Goal: Information Seeking & Learning: Learn about a topic

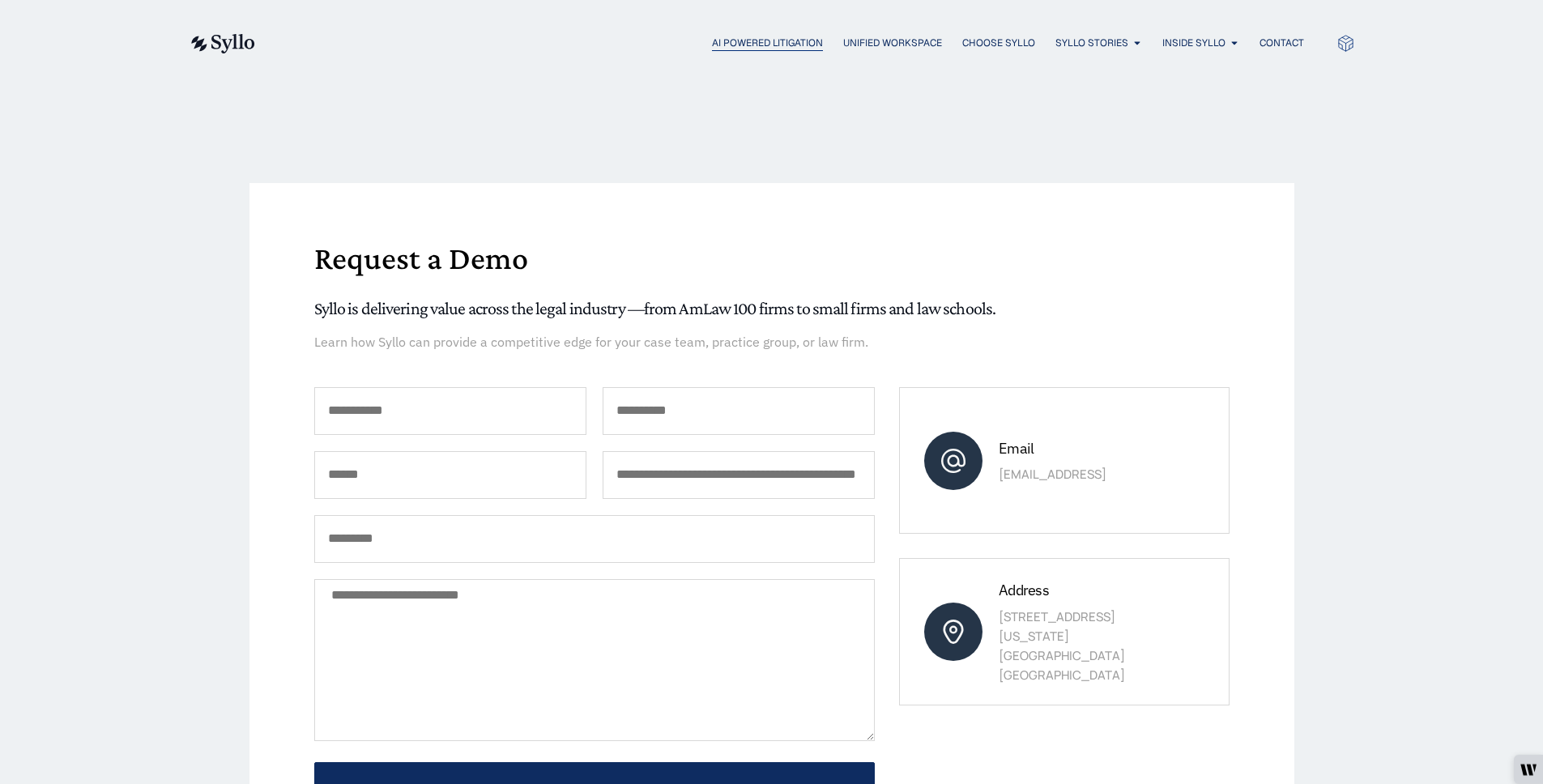
click at [753, 41] on span "AI Powered Litigation" at bounding box center [767, 42] width 111 height 15
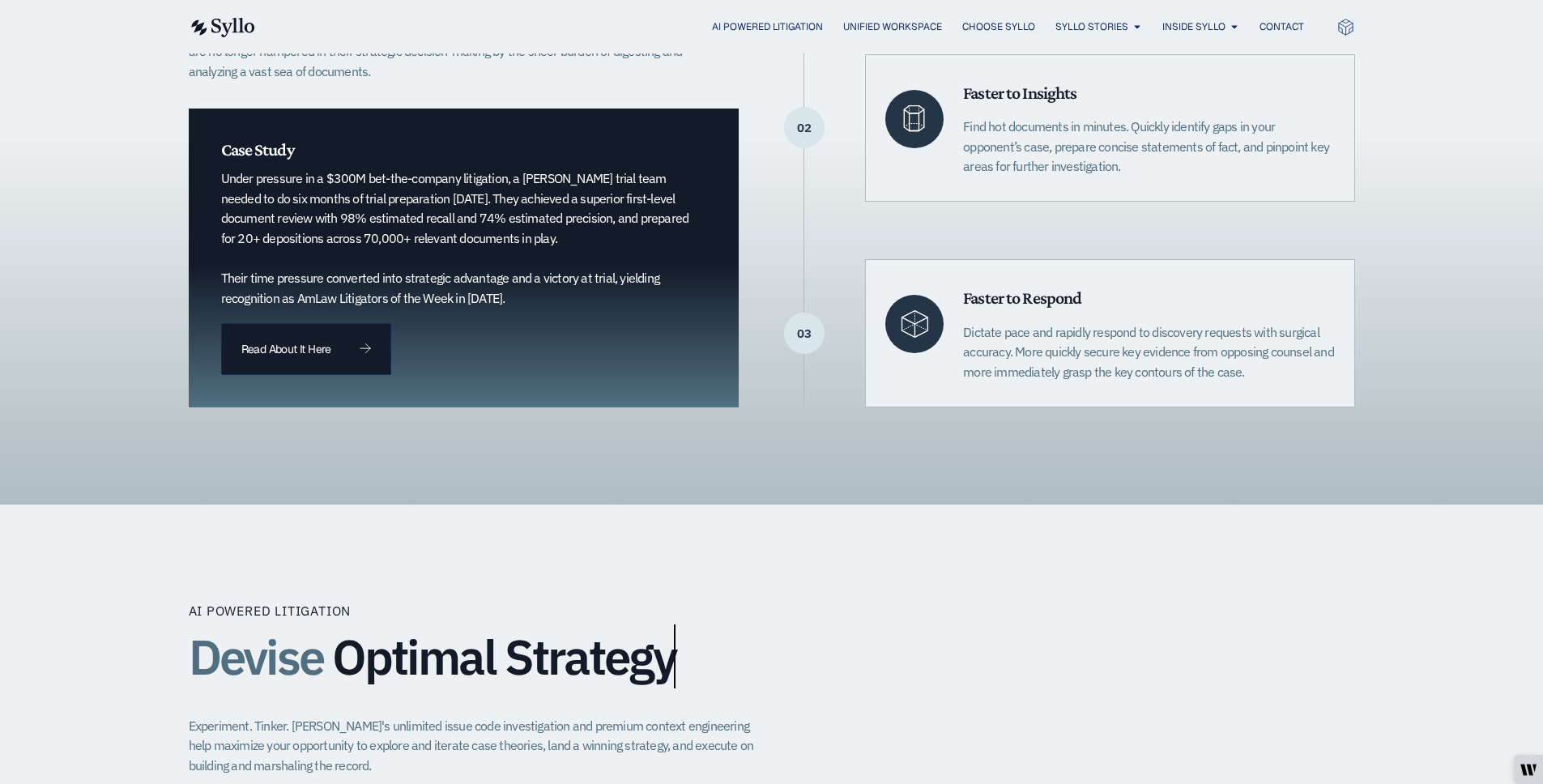
scroll to position [571, 0]
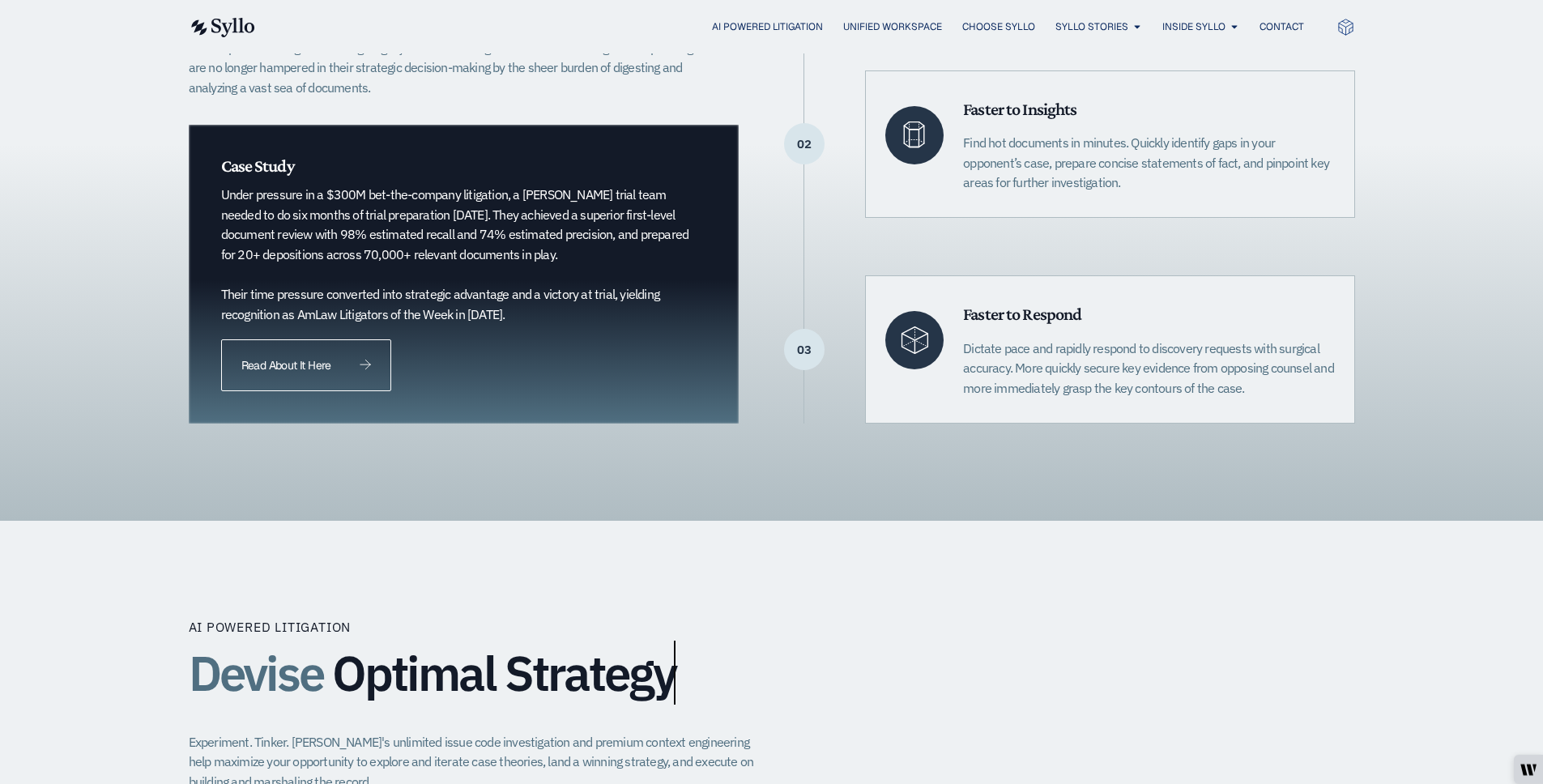
click at [347, 375] on link "Read About It Here" at bounding box center [305, 364] width 170 height 52
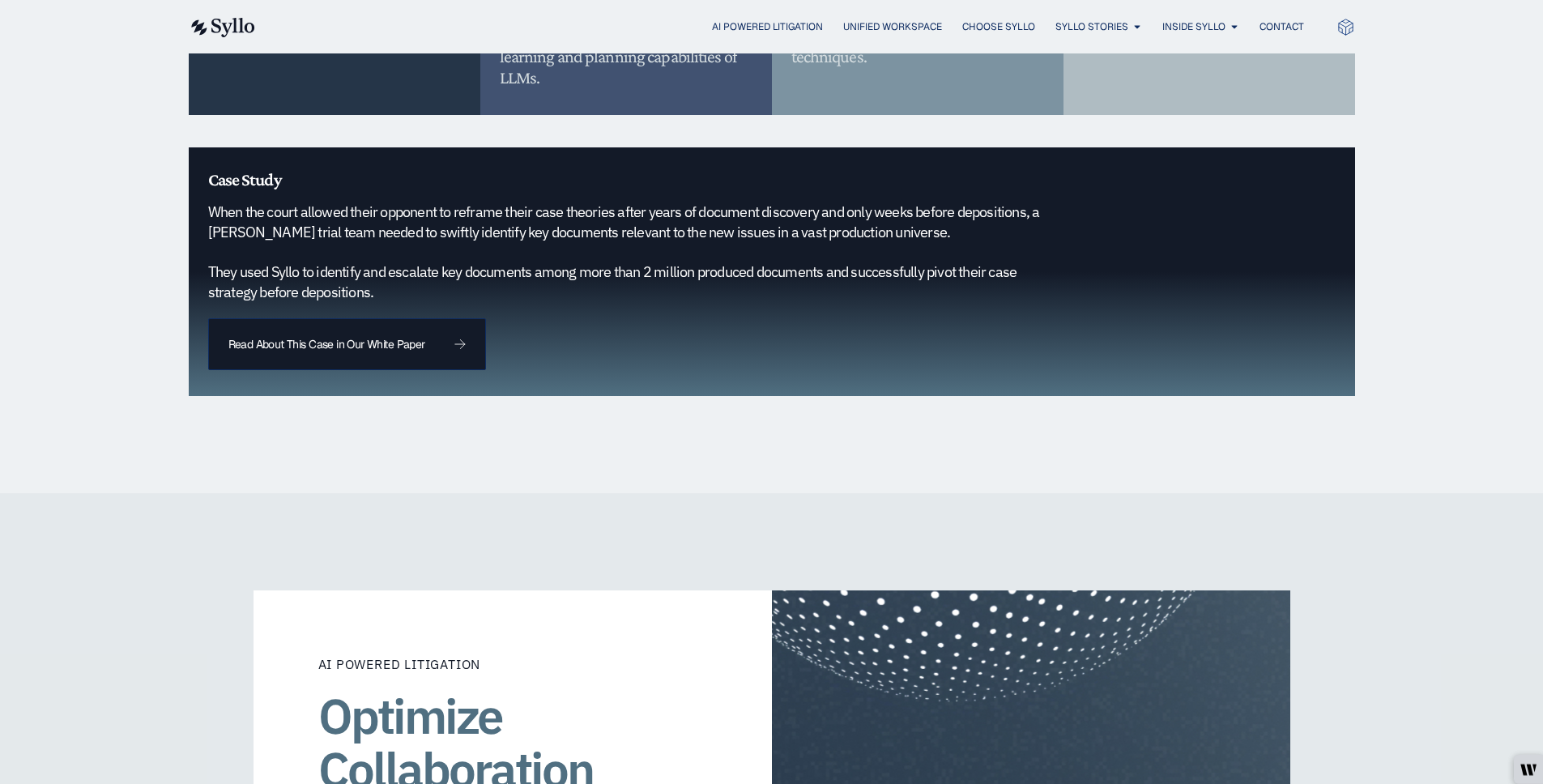
scroll to position [1609, 0]
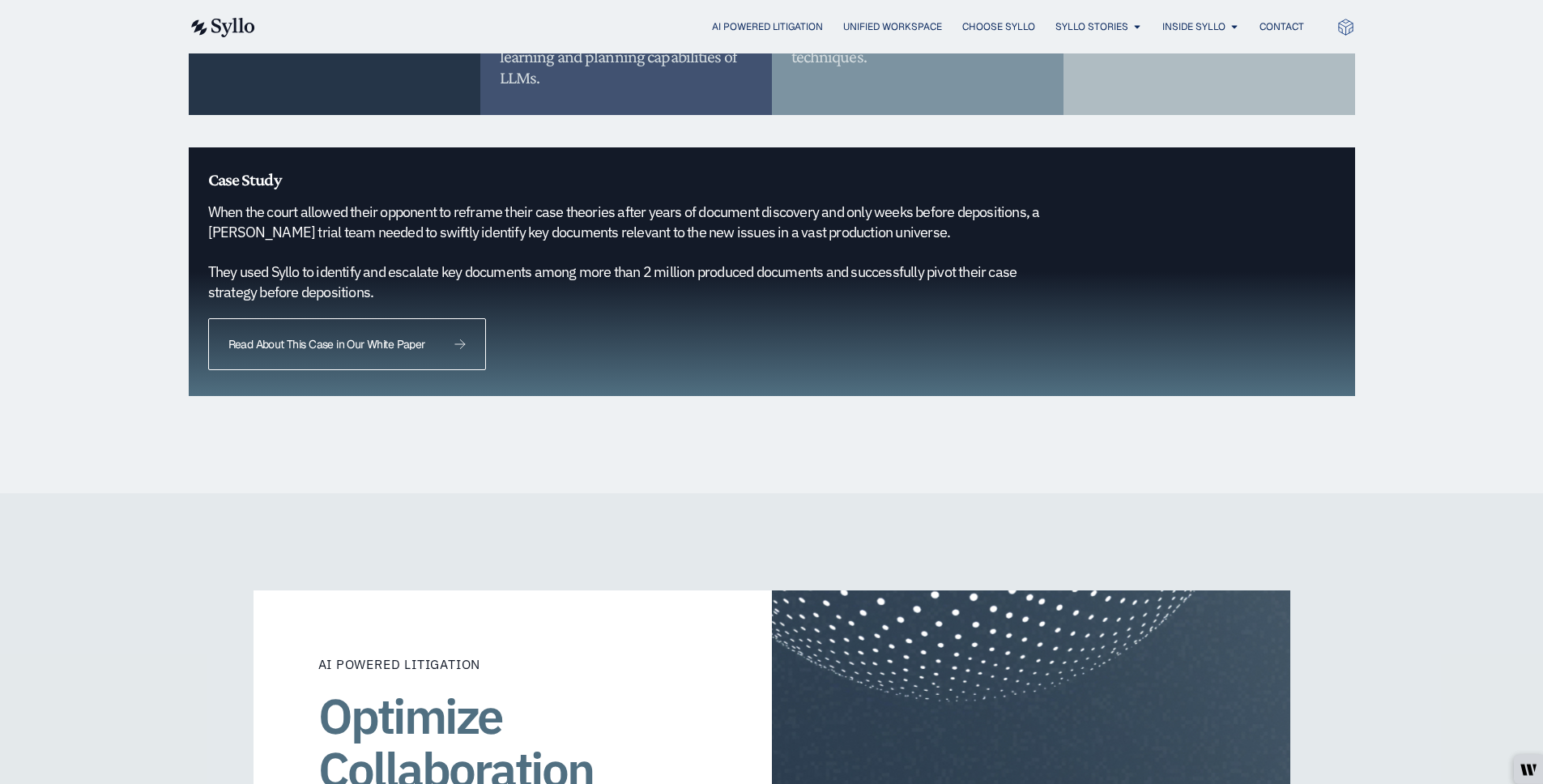
click at [459, 340] on icon at bounding box center [459, 344] width 10 height 9
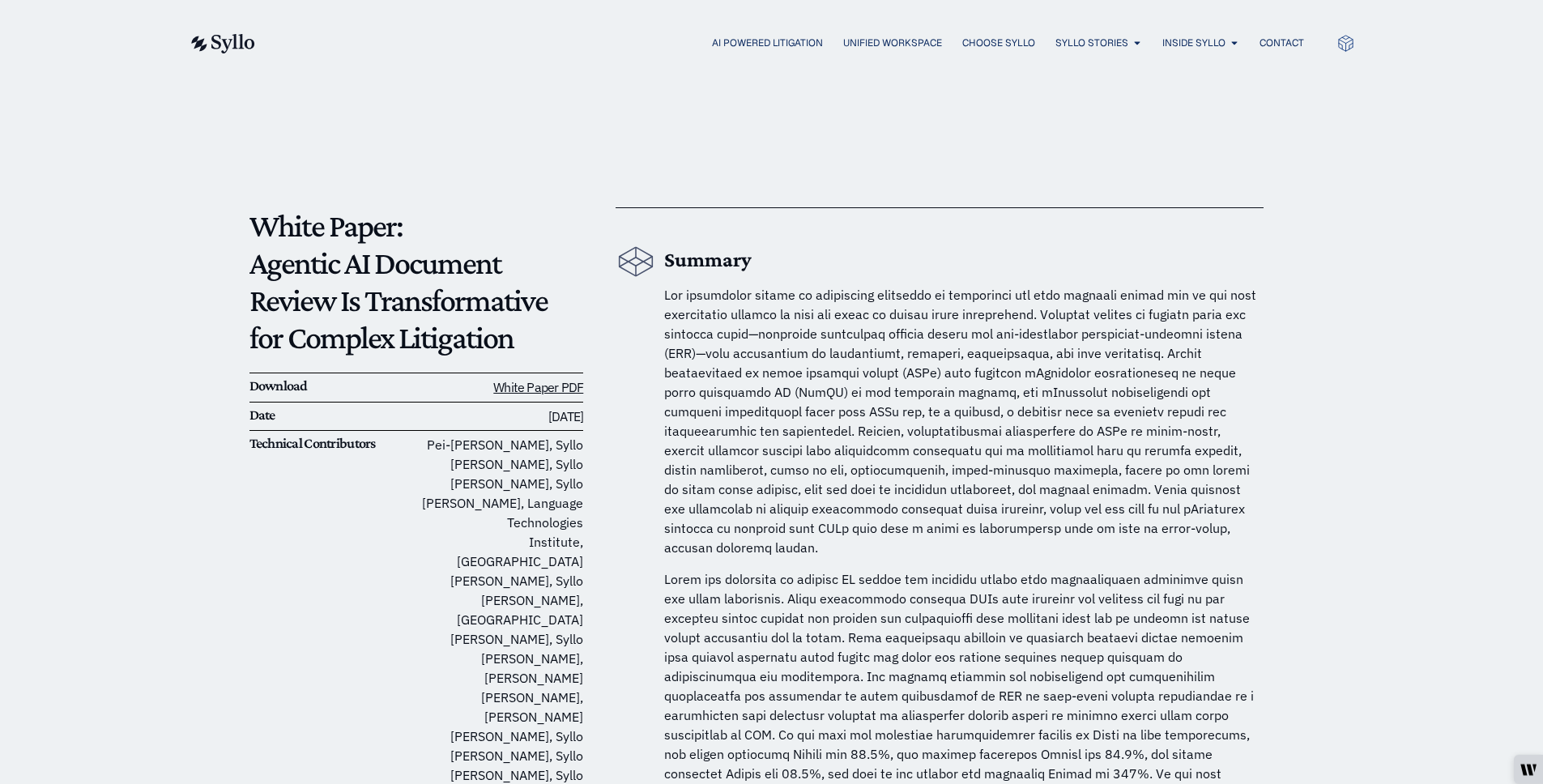
scroll to position [3, 0]
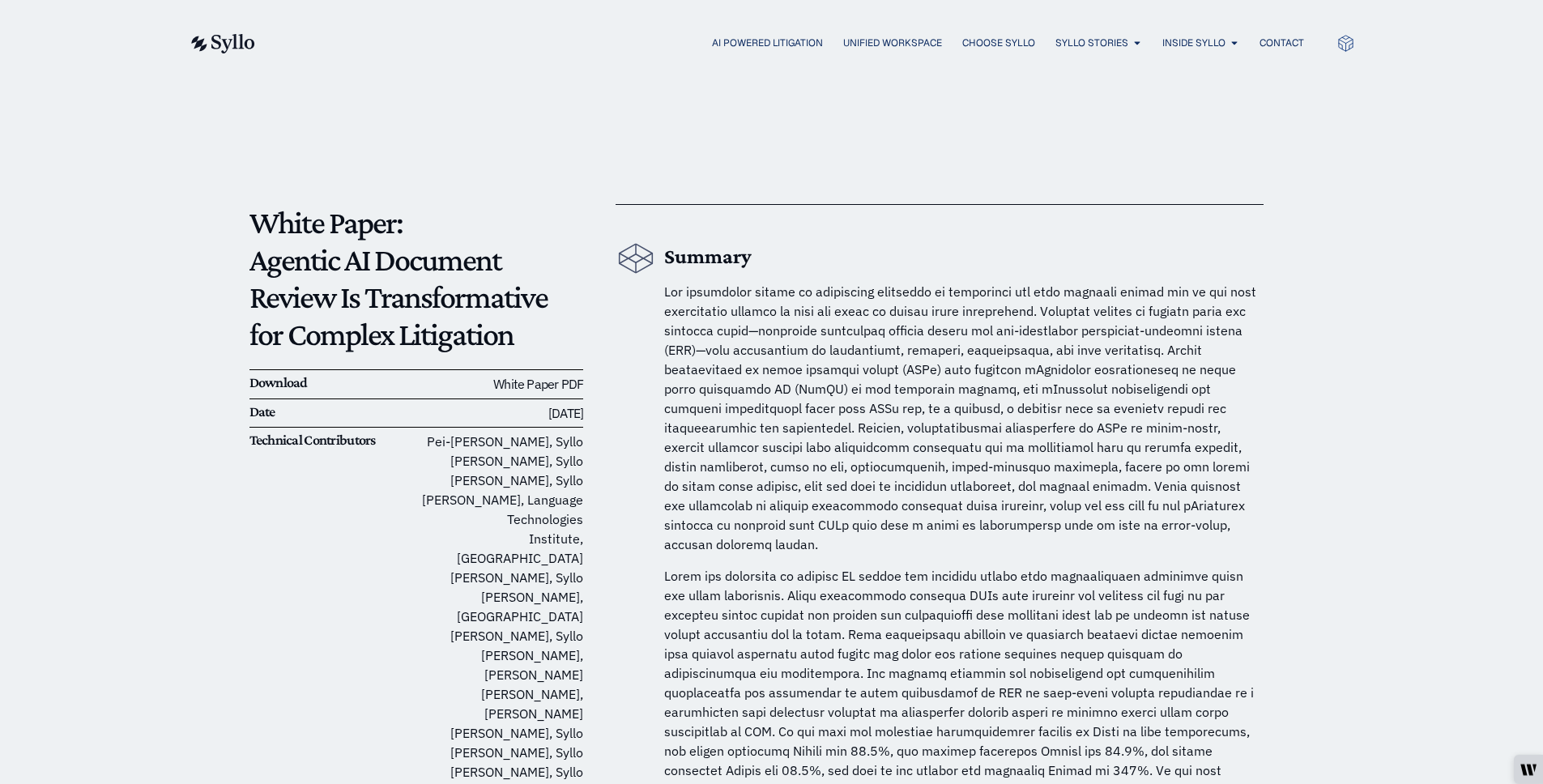
click at [565, 384] on link "White Paper PDF" at bounding box center [538, 383] width 90 height 16
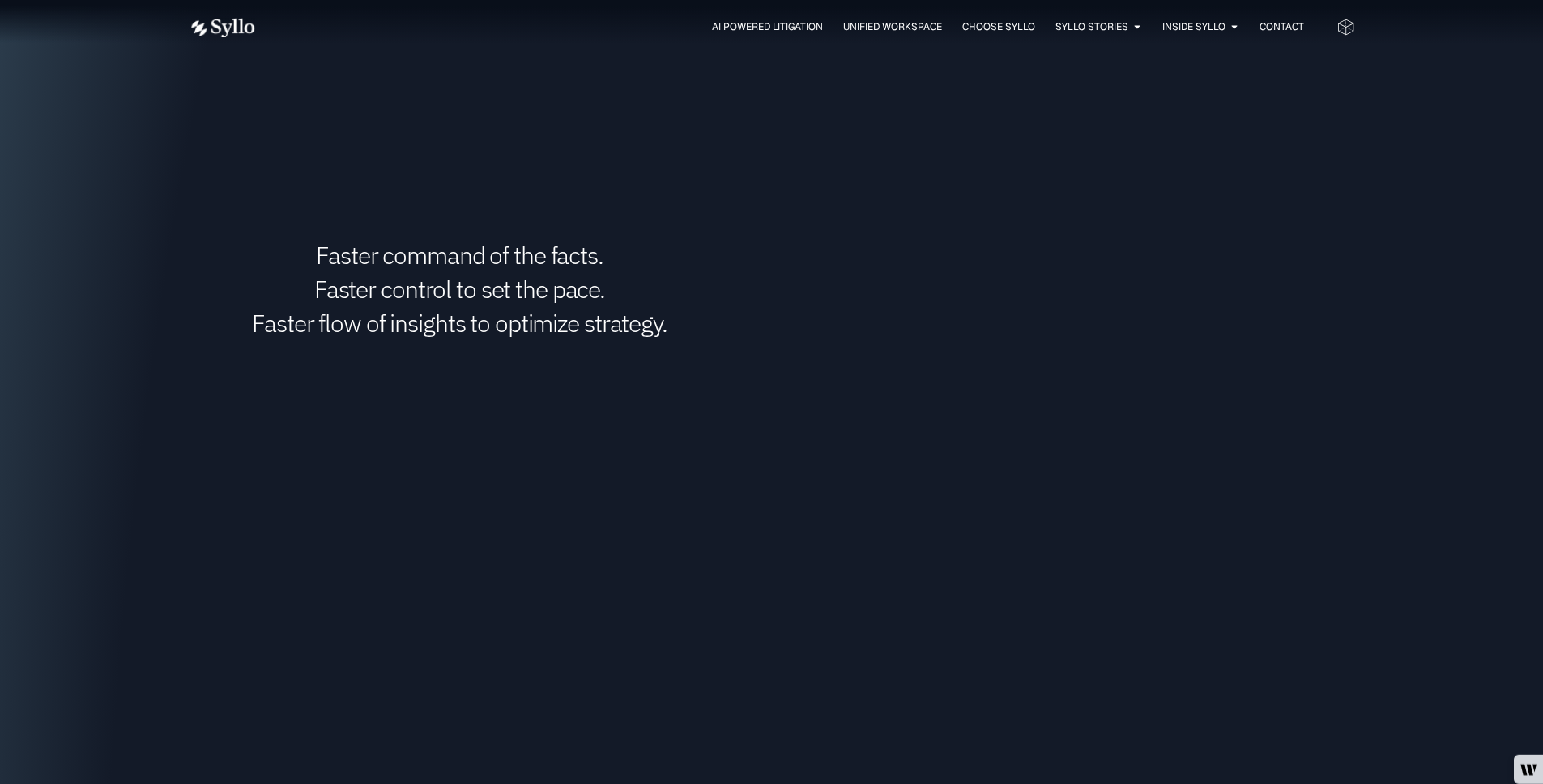
scroll to position [2530, 0]
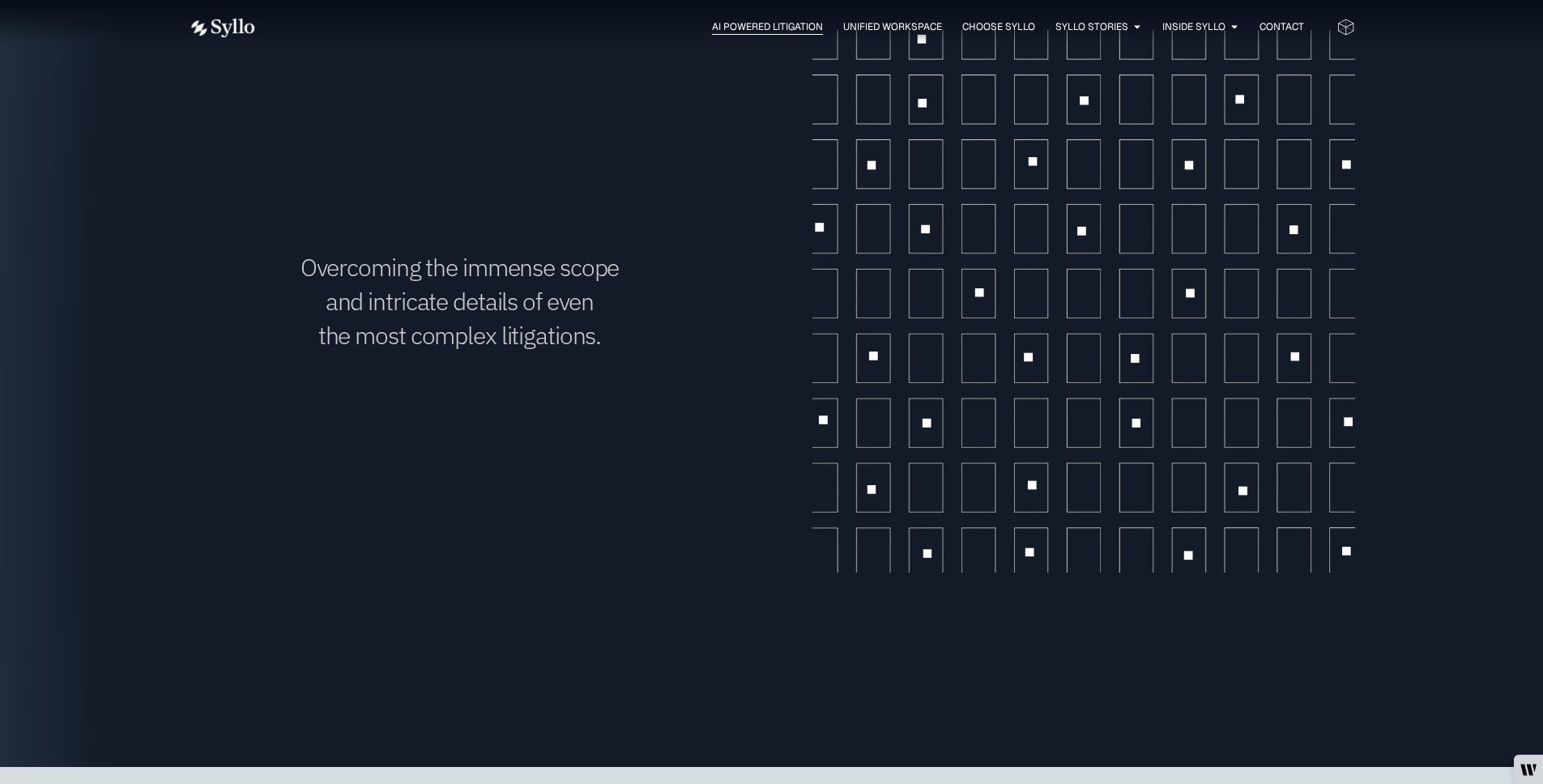
click at [745, 21] on span "AI Powered Litigation" at bounding box center [767, 27] width 111 height 15
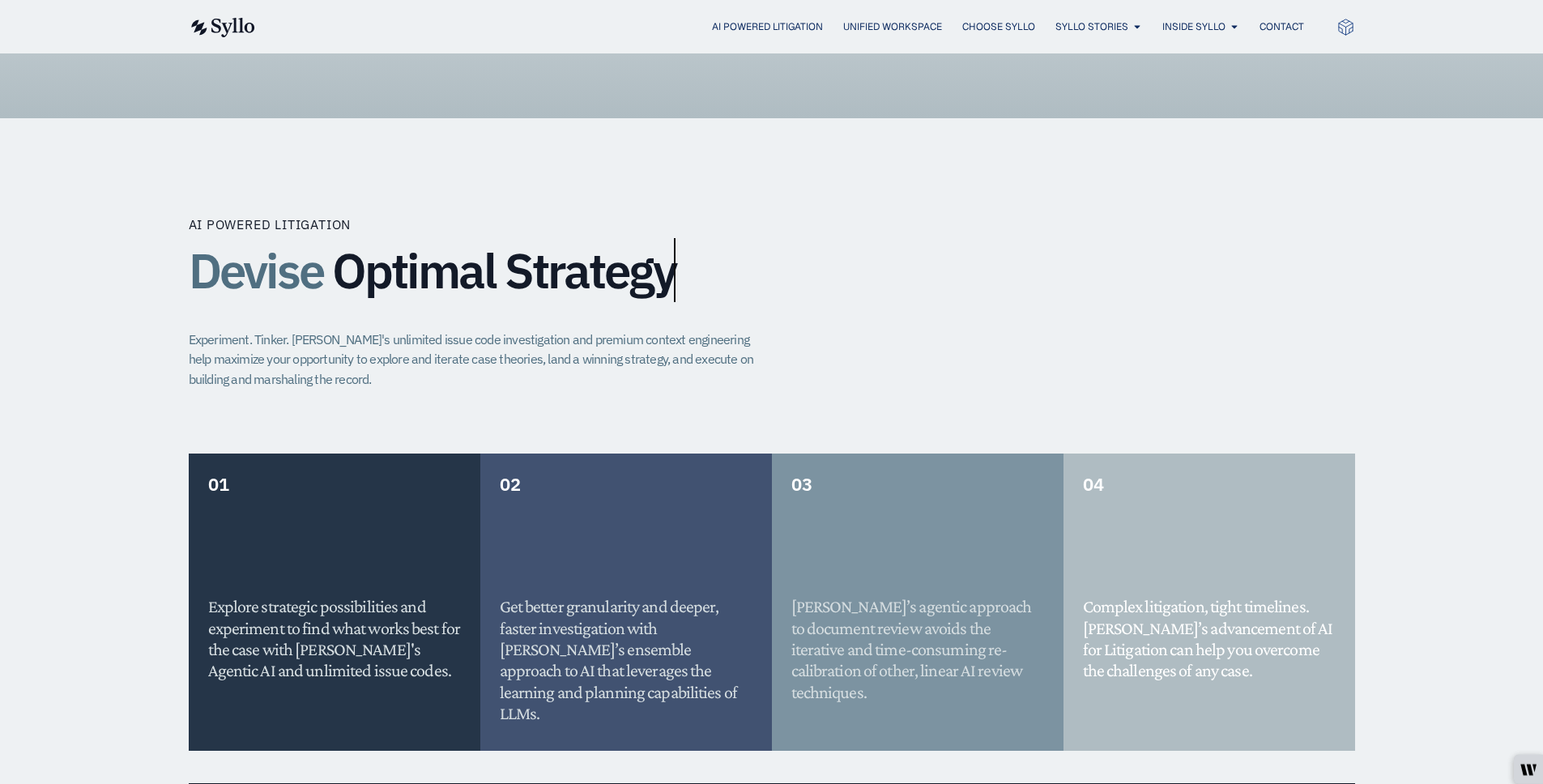
scroll to position [916, 0]
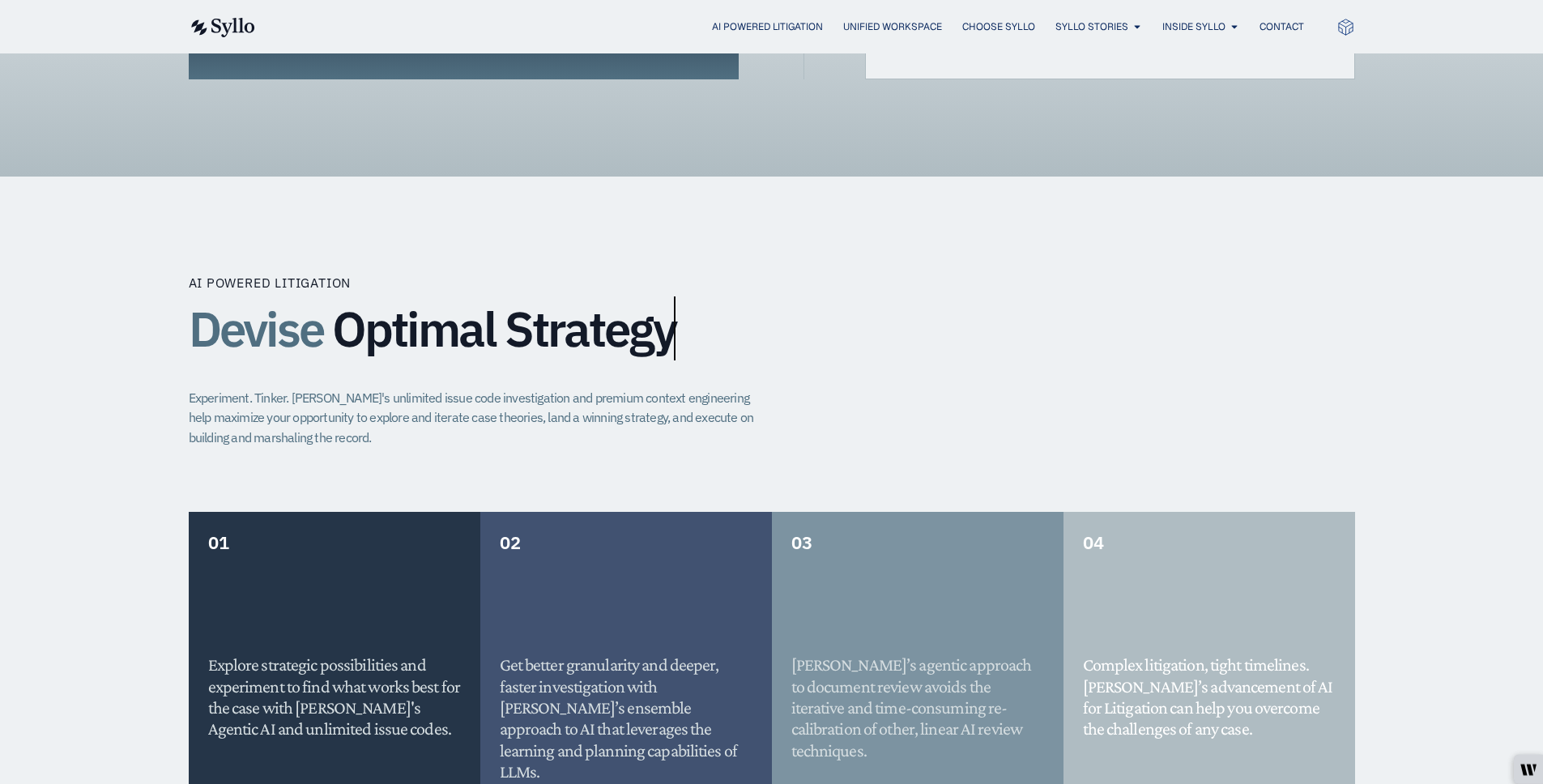
click at [982, 7] on div "AI Powered Litigation Unified Workspace Choose Syllo Syllo Stories Close Syllo …" at bounding box center [772, 27] width 1167 height 53
click at [975, 30] on span "Choose Syllo" at bounding box center [998, 27] width 73 height 15
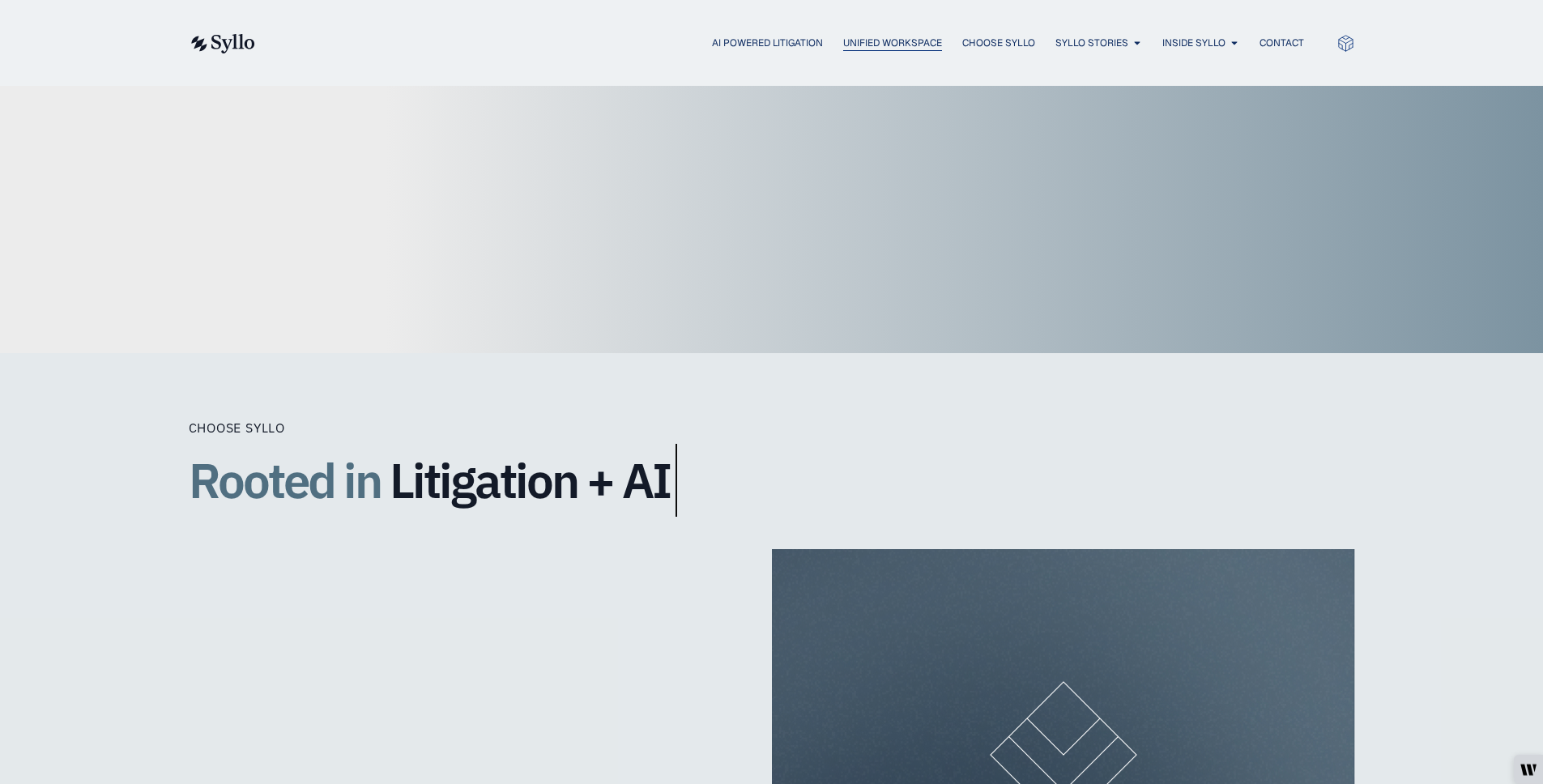
click at [872, 41] on span "Unified Workspace" at bounding box center [893, 42] width 99 height 15
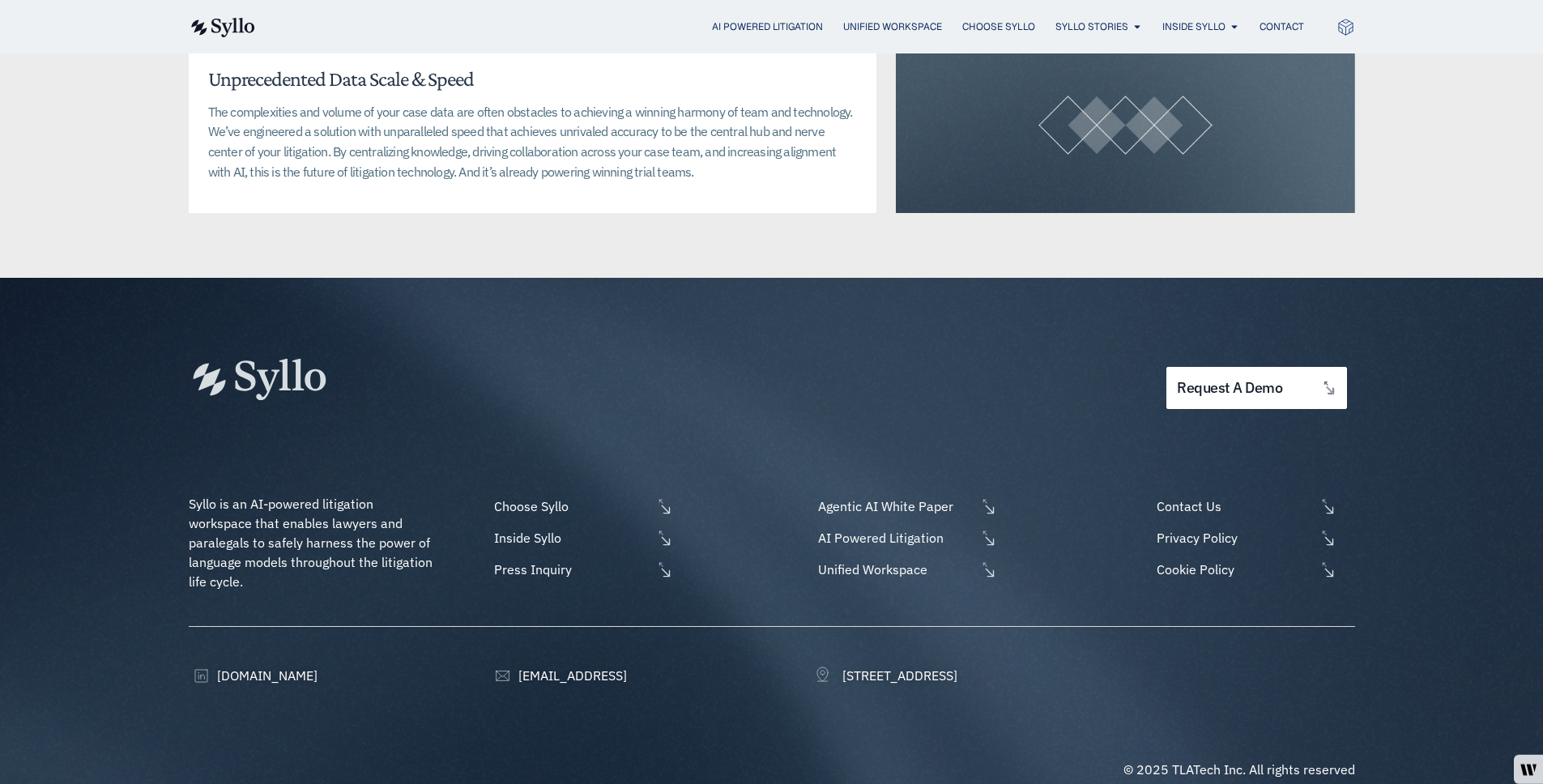
scroll to position [4109, 0]
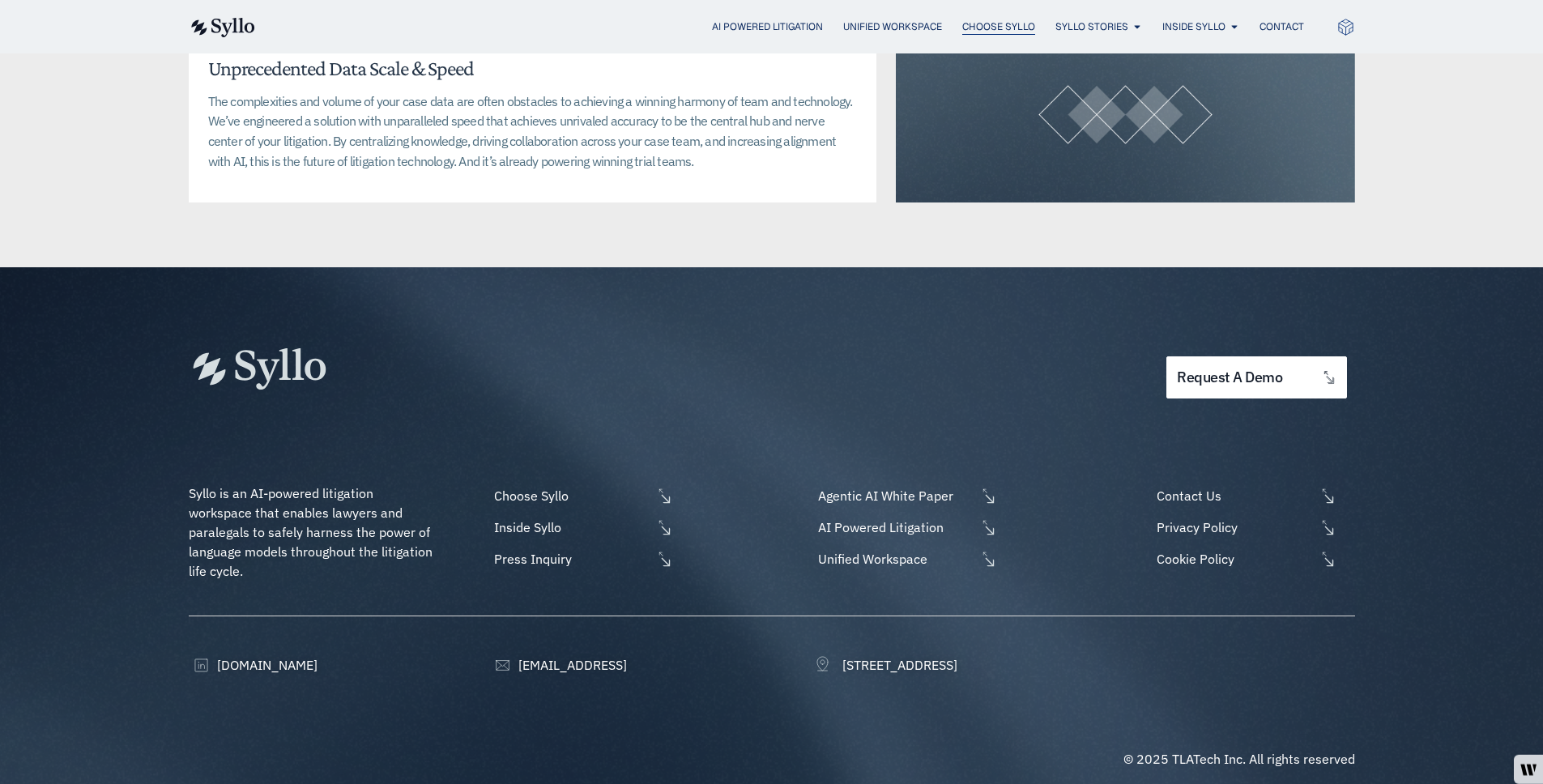
drag, startPoint x: 904, startPoint y: 31, endPoint x: 953, endPoint y: 31, distance: 49.0
click at [904, 31] on span "Unified Workspace" at bounding box center [893, 27] width 99 height 15
